Goal: Task Accomplishment & Management: Complete application form

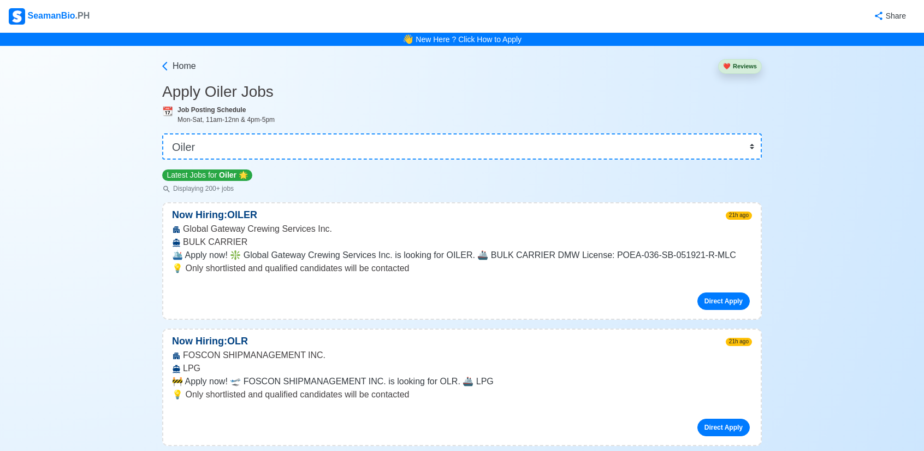
select select "Oiler"
click at [737, 68] on button "❤️ Reviews" at bounding box center [740, 66] width 44 height 15
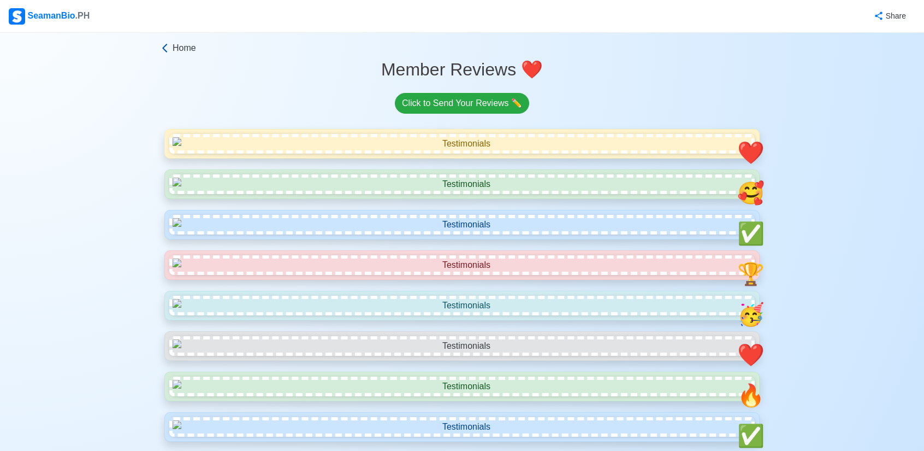
click at [182, 49] on span "Home" at bounding box center [184, 48] width 23 height 13
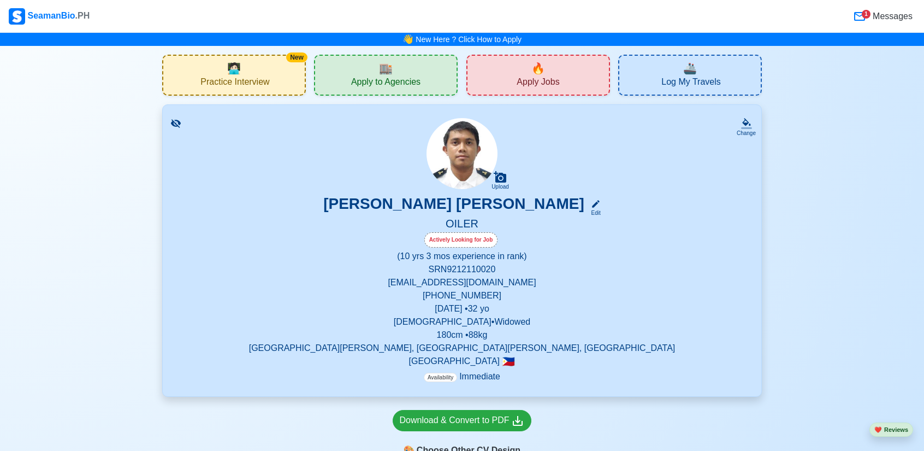
click at [536, 79] on span "Apply Jobs" at bounding box center [538, 83] width 43 height 14
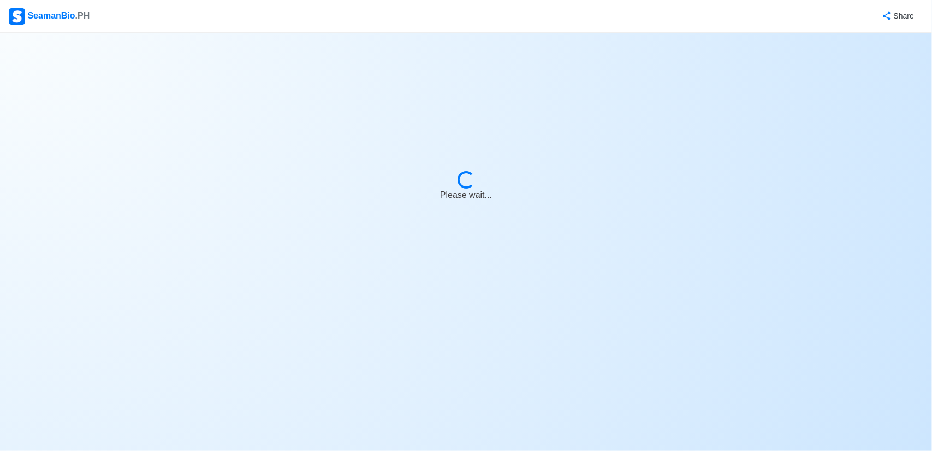
select select "Oiler"
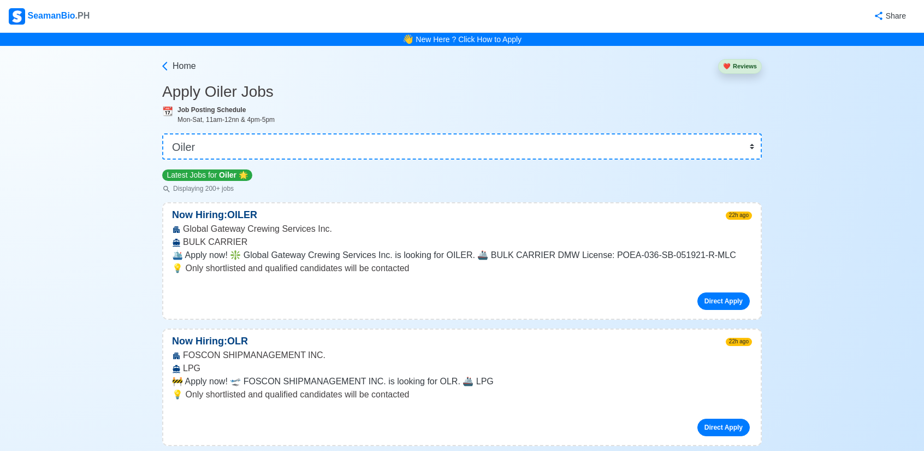
click at [737, 64] on button "❤️ Reviews" at bounding box center [740, 66] width 44 height 15
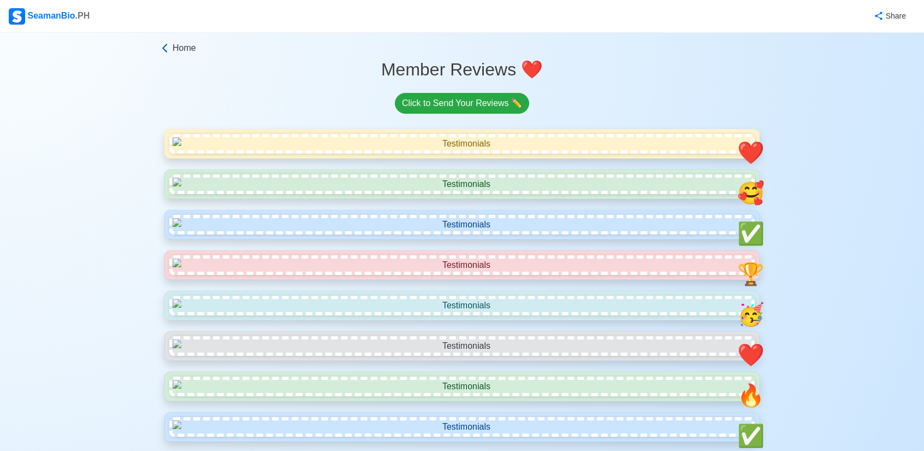
click at [173, 51] on span "Home" at bounding box center [184, 48] width 23 height 13
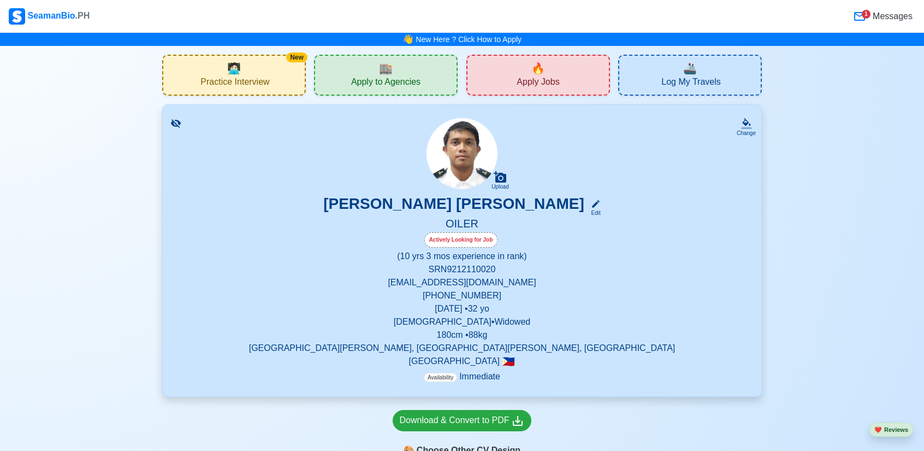
click at [522, 70] on div "🔥 Apply Jobs" at bounding box center [538, 75] width 144 height 41
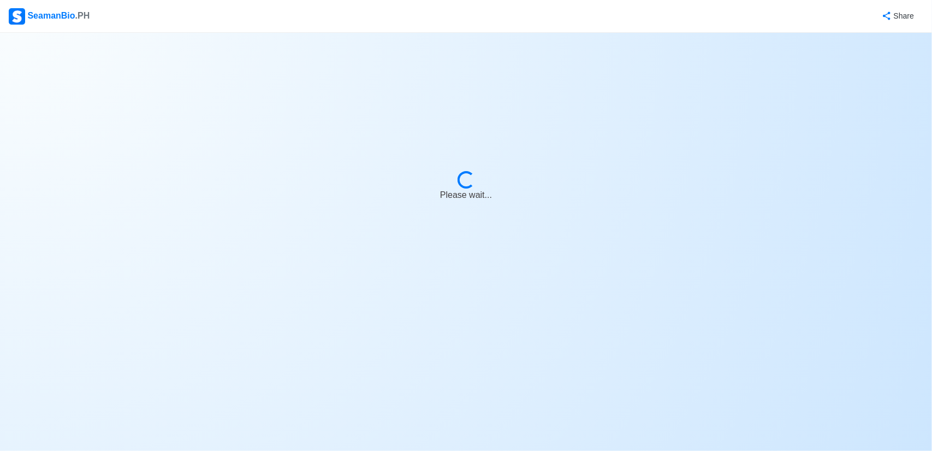
select select "Oiler"
